Goal: Information Seeking & Learning: Learn about a topic

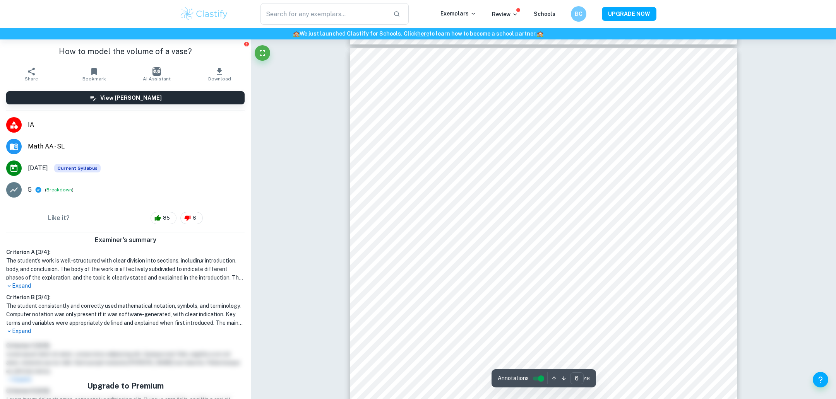
scroll to position [2942, 0]
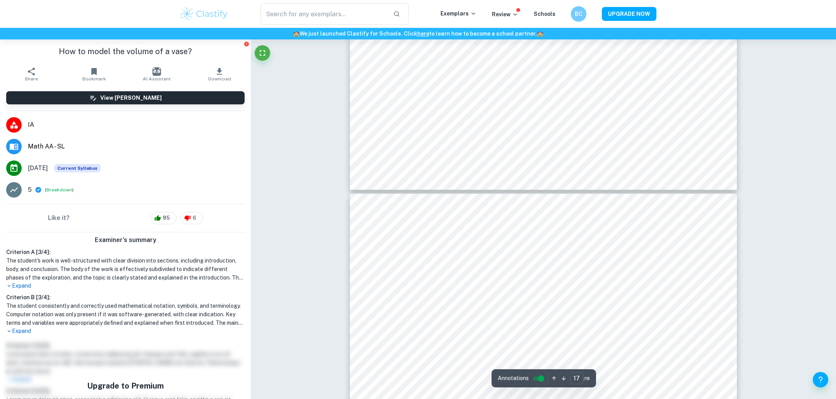
type input "18"
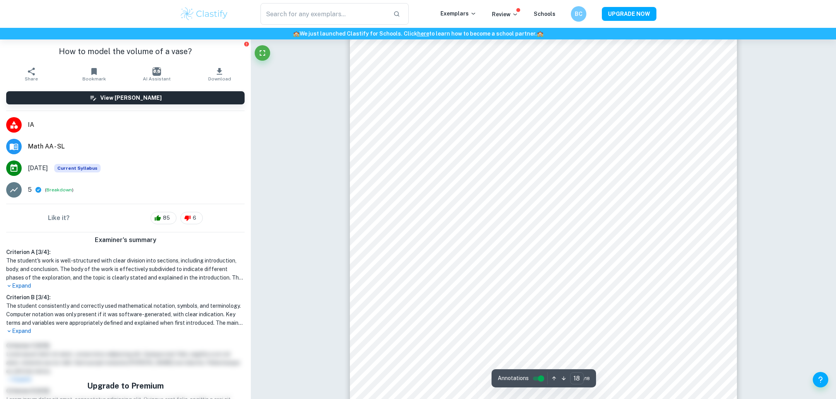
scroll to position [9643, 0]
click at [31, 282] on p "Expand" at bounding box center [125, 286] width 238 height 8
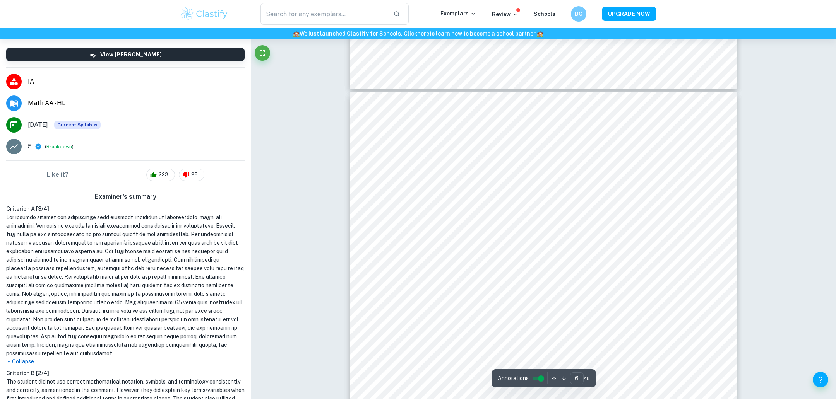
scroll to position [2799, 0]
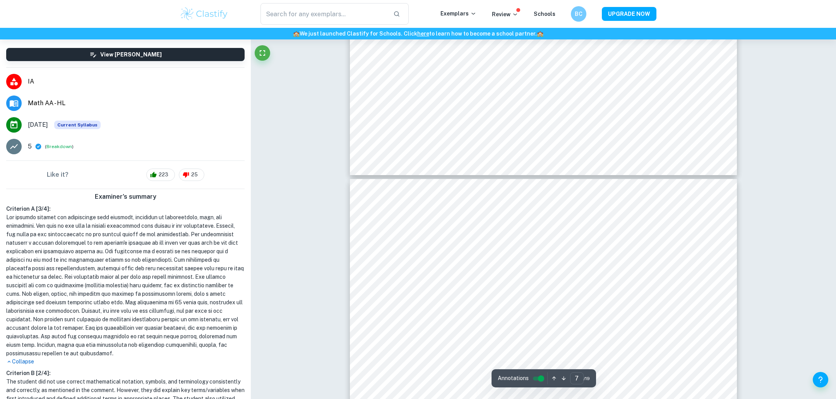
type input "6"
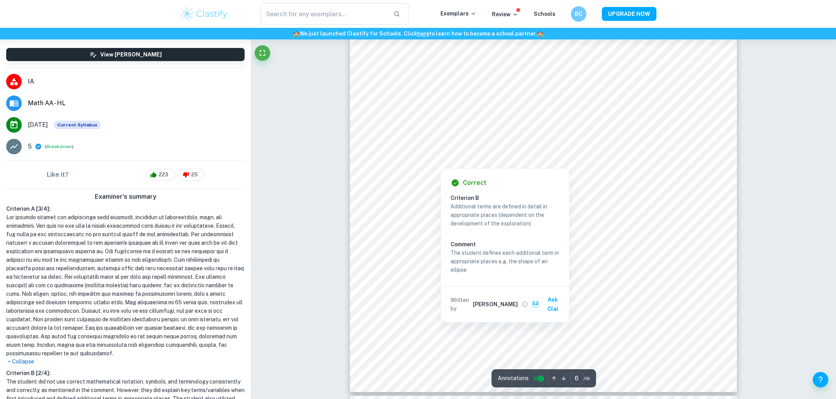
click at [500, 145] on div at bounding box center [571, 149] width 219 height 18
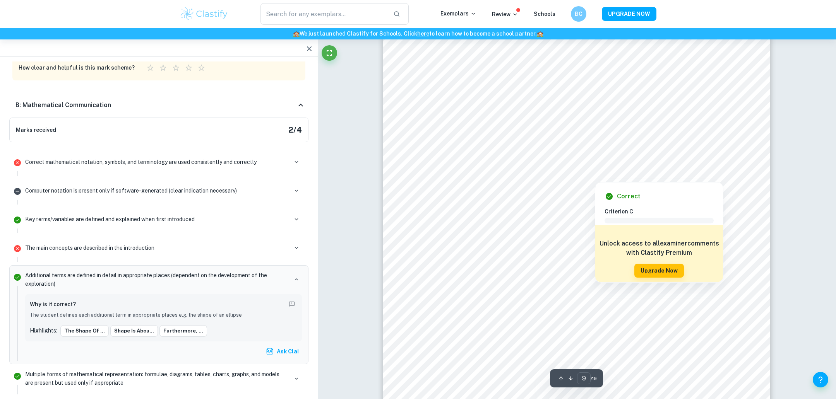
scroll to position [4306, 0]
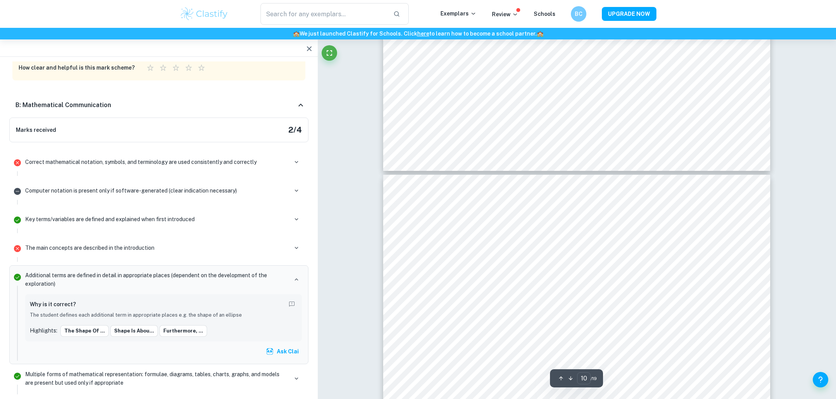
type input "11"
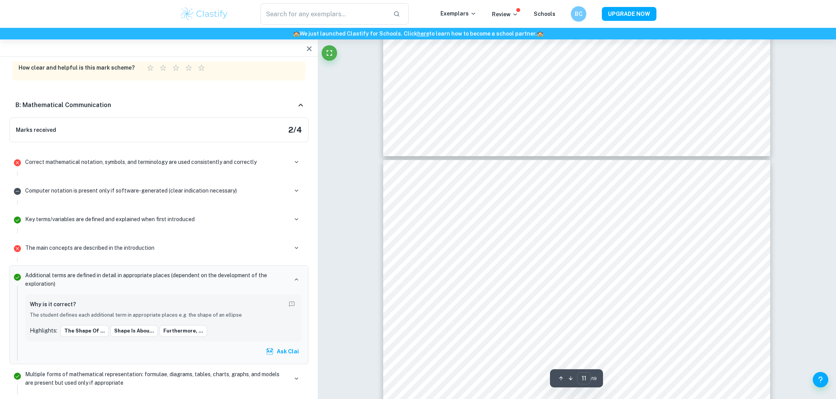
scroll to position [5009, 0]
